Goal: Check status: Check status

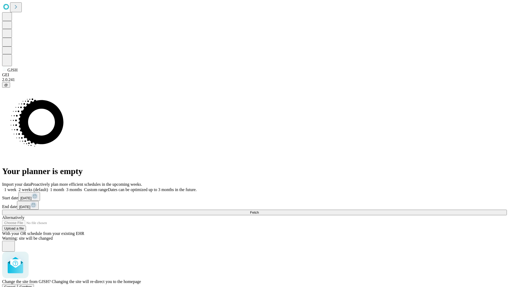
click at [32, 284] on span "Confirm" at bounding box center [26, 286] width 12 height 4
click at [48, 187] on label "2 weeks (default)" at bounding box center [32, 189] width 32 height 5
click at [259, 210] on span "Fetch" at bounding box center [254, 212] width 9 height 4
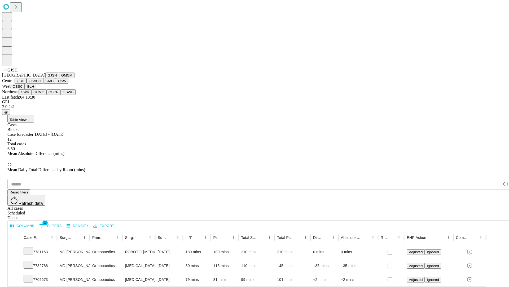
click at [59, 78] on button "GMCM" at bounding box center [66, 75] width 15 height 6
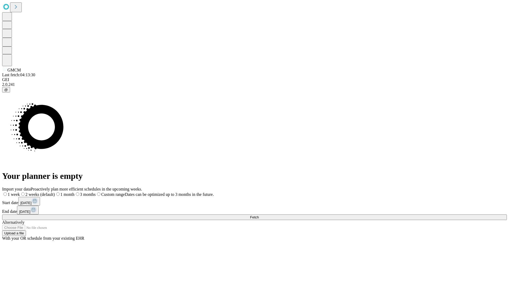
click at [55, 192] on label "2 weeks (default)" at bounding box center [37, 194] width 35 height 5
click at [259, 215] on span "Fetch" at bounding box center [254, 217] width 9 height 4
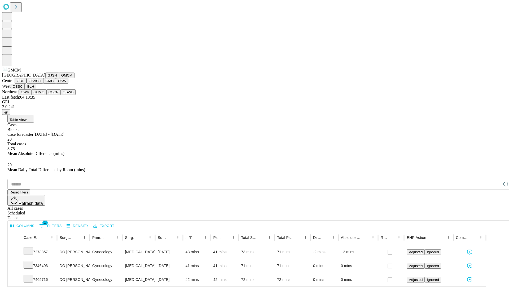
click at [27, 84] on button "GBH" at bounding box center [21, 81] width 12 height 6
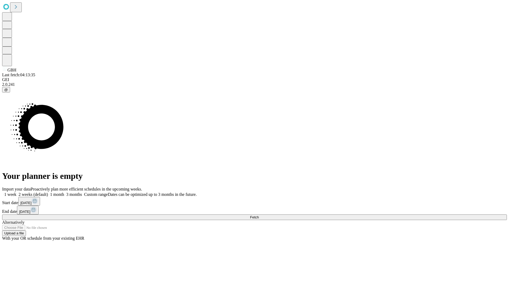
click at [48, 192] on label "2 weeks (default)" at bounding box center [32, 194] width 32 height 5
click at [259, 215] on span "Fetch" at bounding box center [254, 217] width 9 height 4
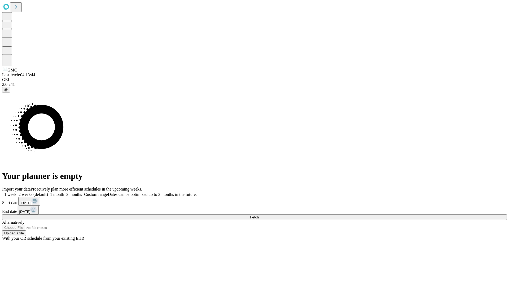
click at [48, 192] on label "2 weeks (default)" at bounding box center [32, 194] width 32 height 5
click at [259, 215] on span "Fetch" at bounding box center [254, 217] width 9 height 4
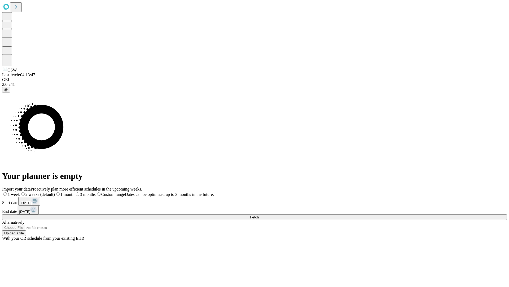
click at [259, 215] on span "Fetch" at bounding box center [254, 217] width 9 height 4
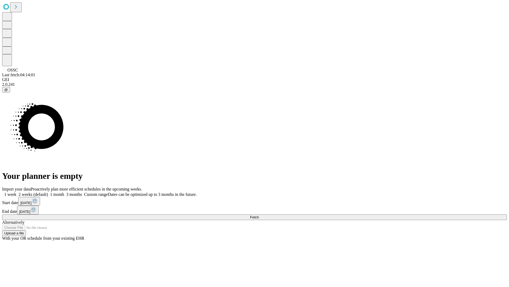
click at [48, 192] on label "2 weeks (default)" at bounding box center [32, 194] width 32 height 5
click at [259, 215] on span "Fetch" at bounding box center [254, 217] width 9 height 4
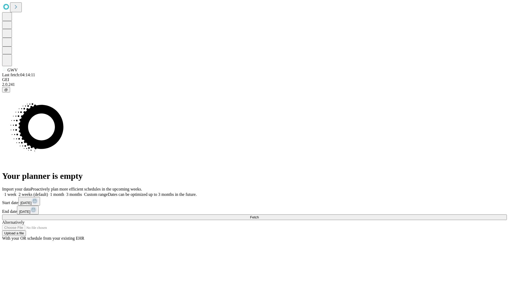
click at [48, 192] on label "2 weeks (default)" at bounding box center [32, 194] width 32 height 5
click at [259, 215] on span "Fetch" at bounding box center [254, 217] width 9 height 4
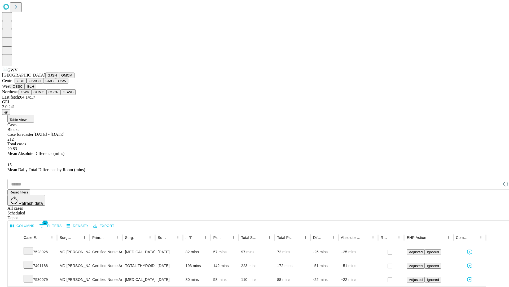
click at [41, 95] on button "GCMC" at bounding box center [38, 92] width 15 height 6
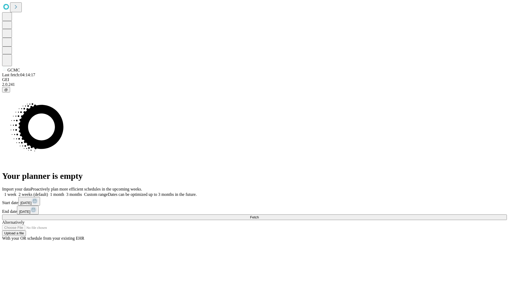
click at [48, 192] on label "2 weeks (default)" at bounding box center [32, 194] width 32 height 5
click at [259, 215] on span "Fetch" at bounding box center [254, 217] width 9 height 4
